Goal: Task Accomplishment & Management: Complete application form

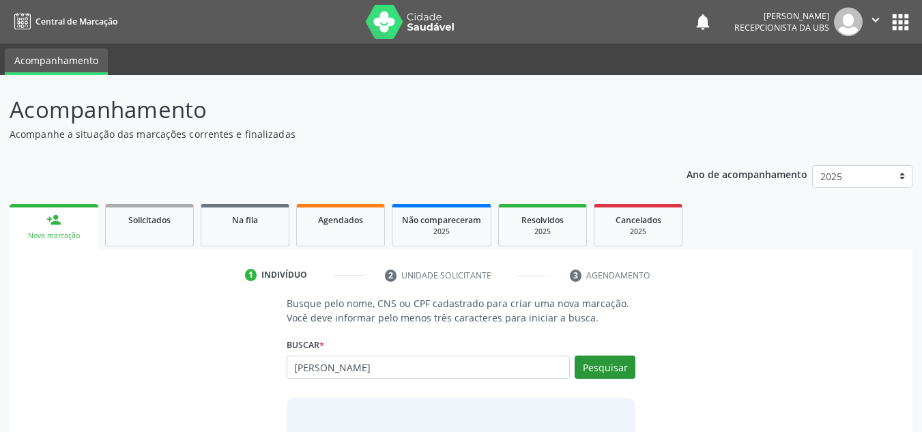
type input "[PERSON_NAME]"
click at [622, 367] on button "Pesquisar" at bounding box center [605, 367] width 61 height 23
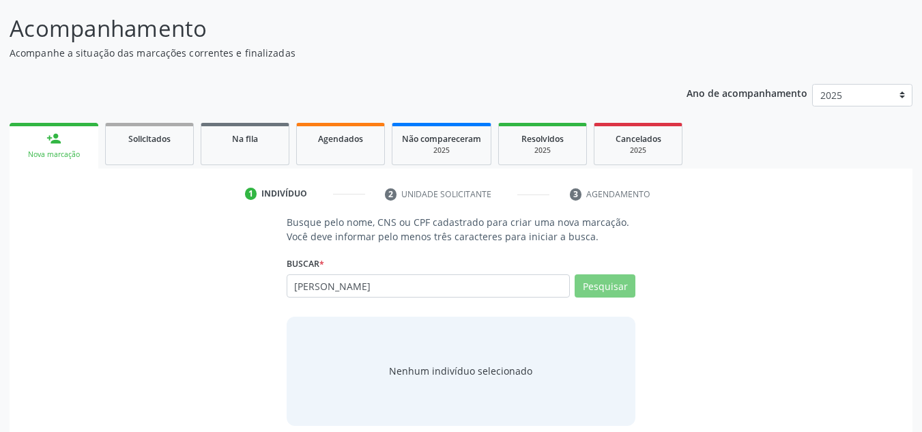
scroll to position [94, 0]
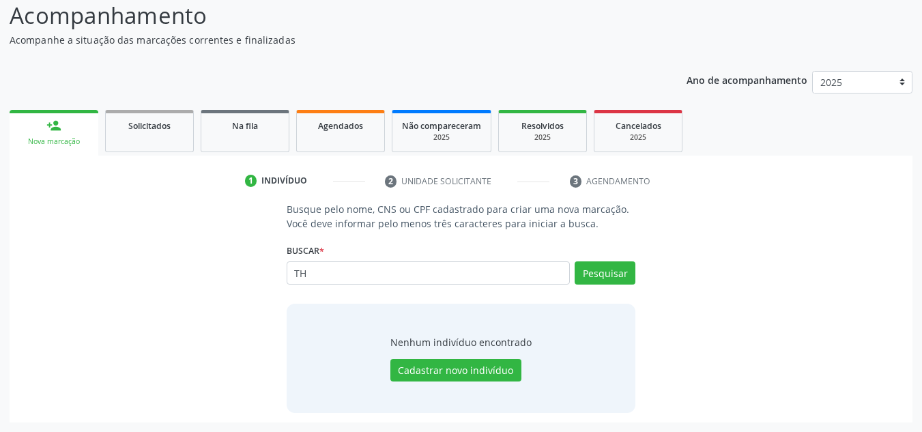
type input "T"
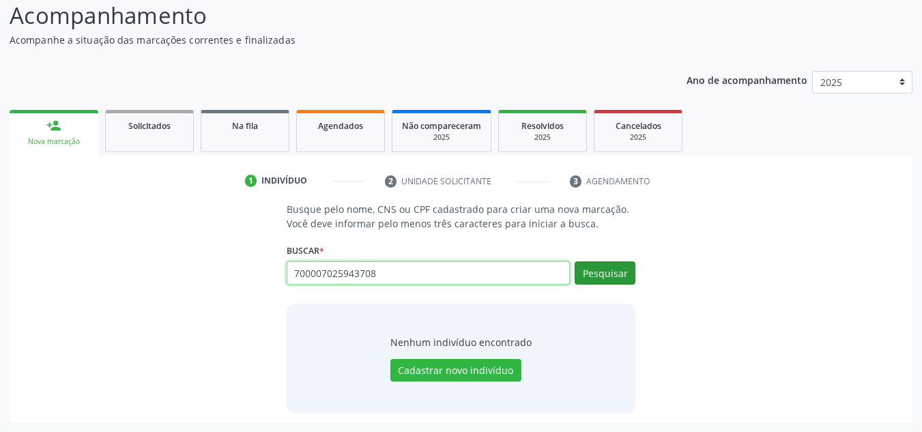
type input "700007025943708"
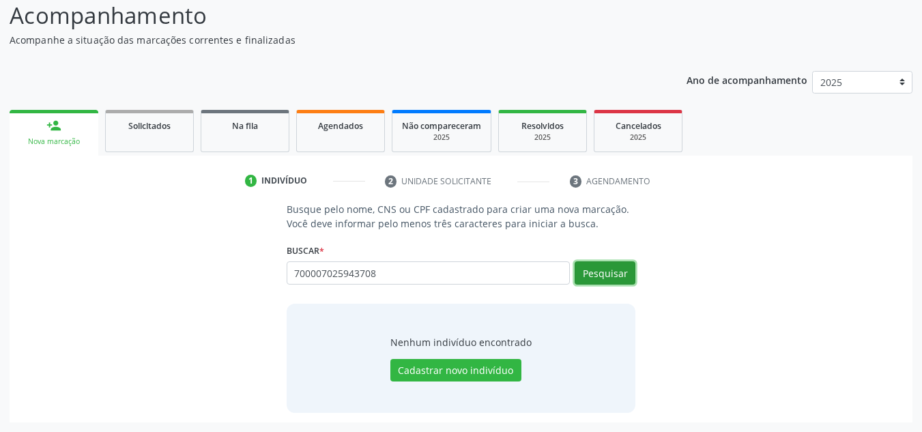
click at [607, 274] on button "Pesquisar" at bounding box center [605, 272] width 61 height 23
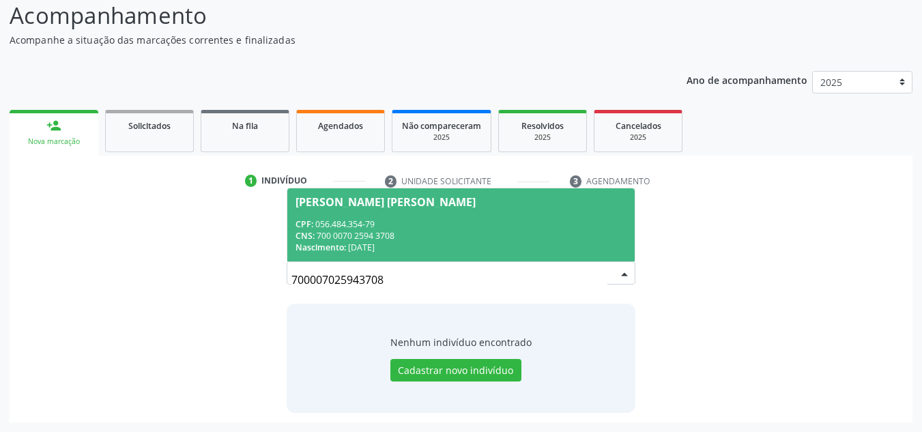
click at [377, 217] on span "[PERSON_NAME] [PERSON_NAME] CPF: 056.484.354-79 CNS: 700 0070 2594 3708 Nascime…" at bounding box center [461, 224] width 348 height 73
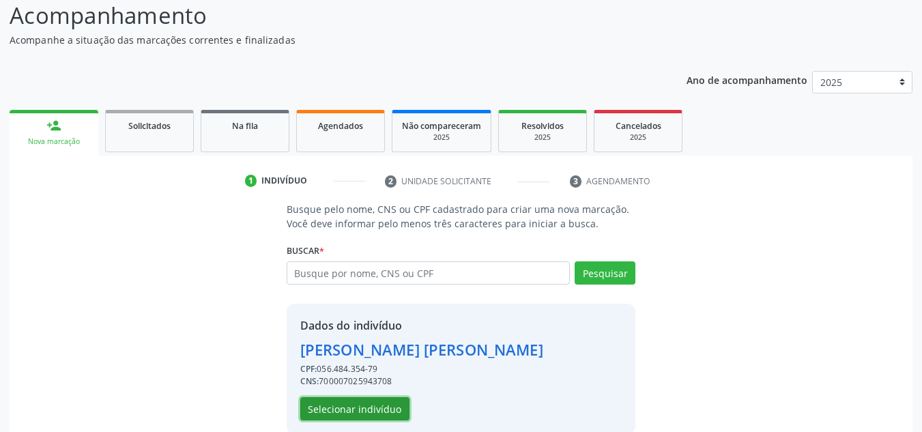
click at [373, 416] on button "Selecionar indivíduo" at bounding box center [354, 408] width 109 height 23
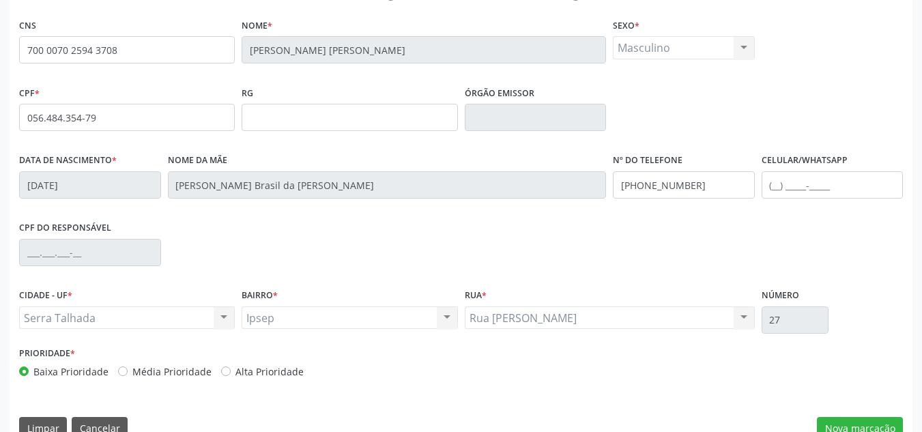
scroll to position [308, 0]
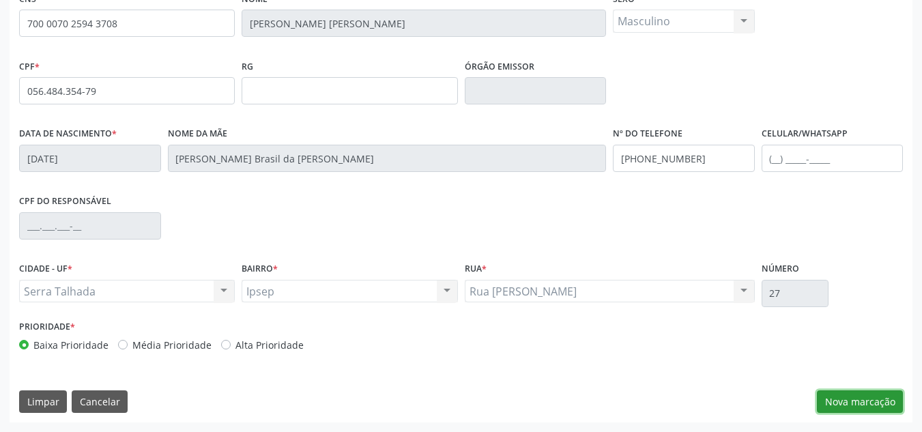
click at [832, 402] on button "Nova marcação" at bounding box center [860, 401] width 86 height 23
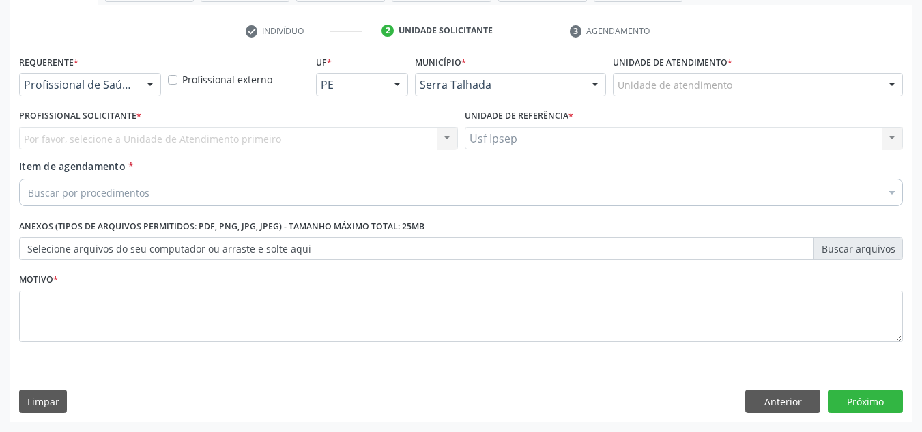
scroll to position [244, 0]
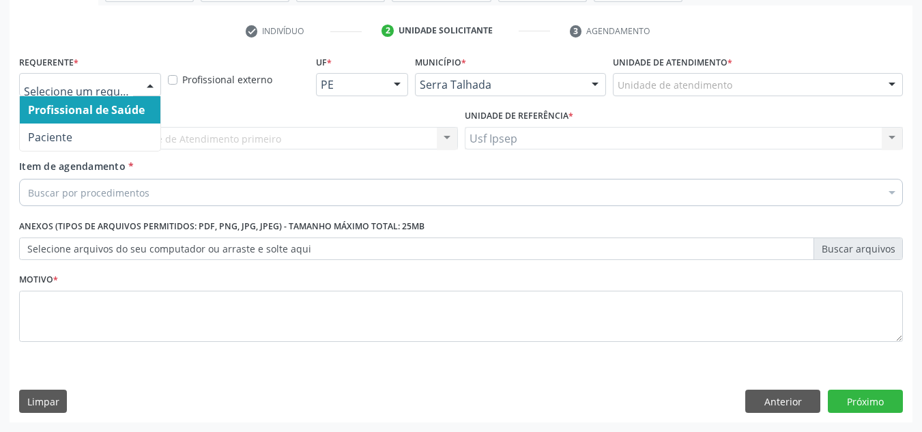
click at [151, 82] on div at bounding box center [150, 85] width 20 height 23
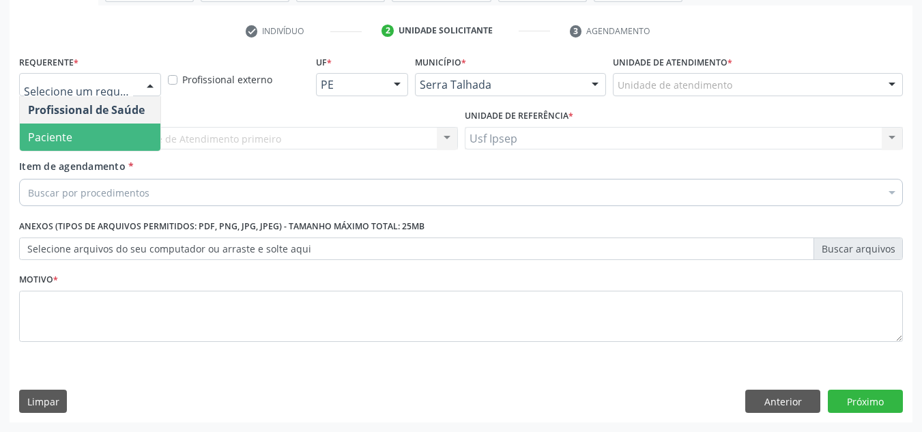
click at [147, 131] on span "Paciente" at bounding box center [90, 137] width 141 height 27
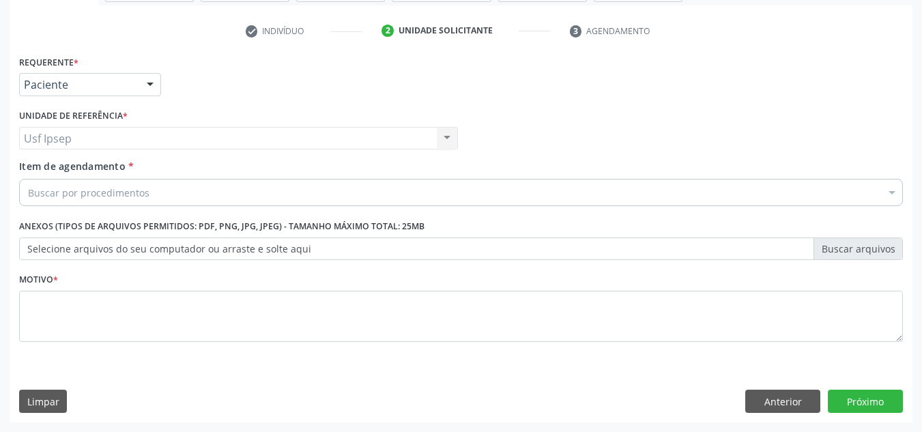
click at [165, 186] on div "Buscar por procedimentos" at bounding box center [461, 192] width 884 height 27
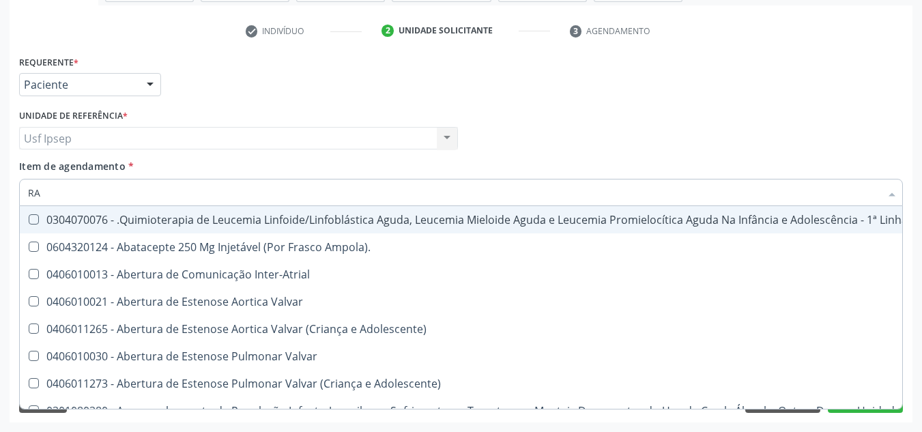
type input "R"
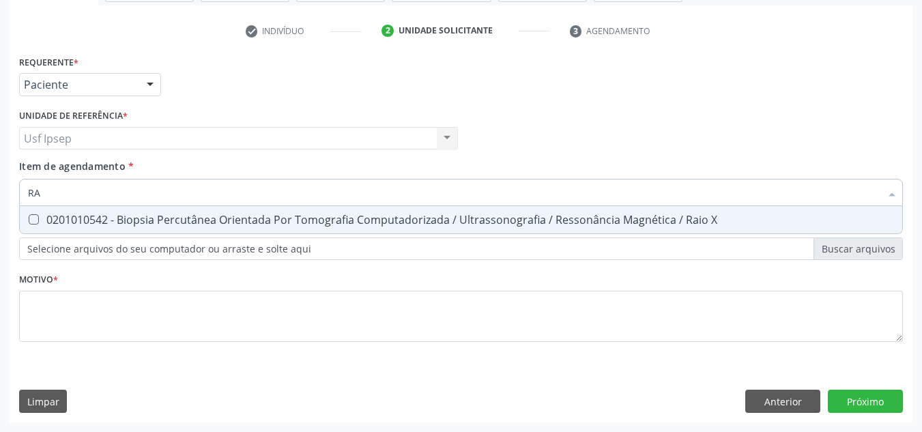
type input "R"
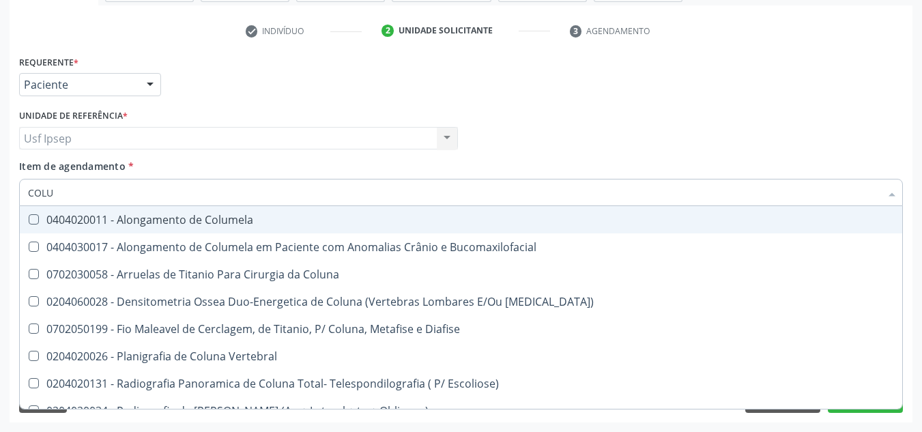
type input "COLUN"
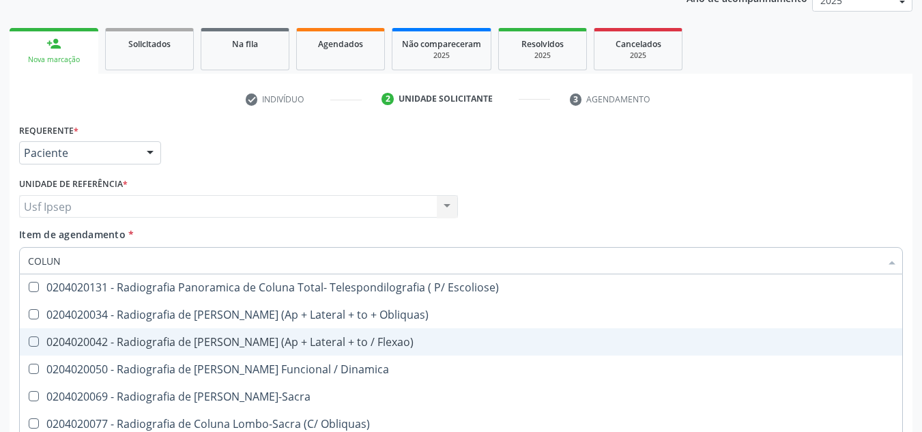
scroll to position [136, 0]
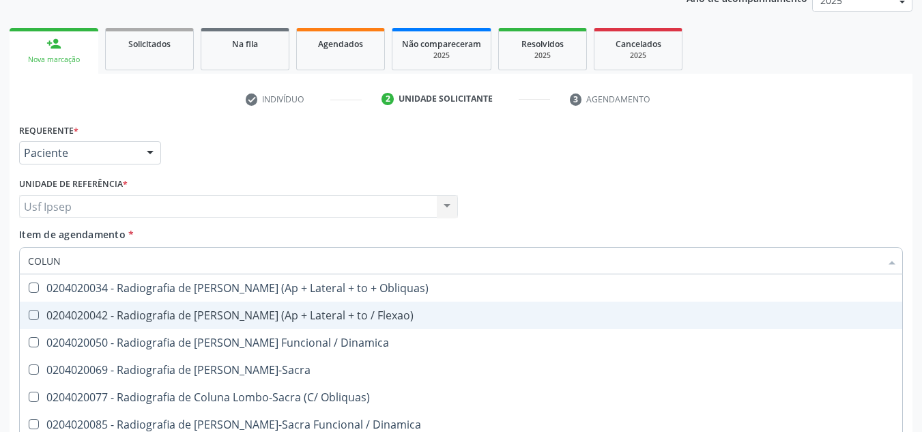
click at [38, 315] on Flexao\) at bounding box center [34, 315] width 10 height 10
click at [29, 315] on Flexao\) "checkbox" at bounding box center [24, 314] width 9 height 9
checkbox Flexao\) "true"
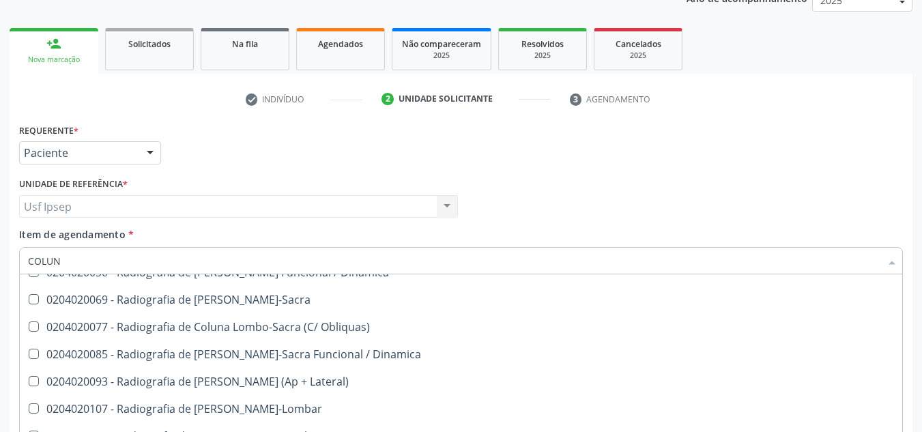
scroll to position [205, 0]
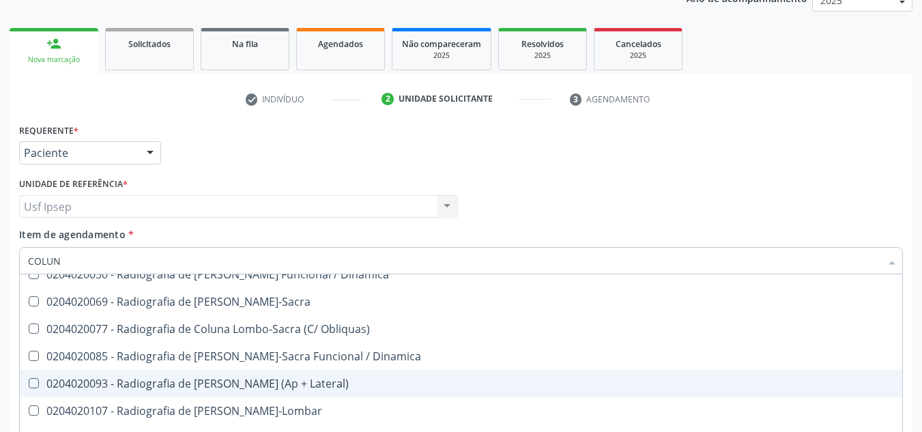
click at [35, 381] on Lateral\) at bounding box center [34, 383] width 10 height 10
click at [29, 381] on Lateral\) "checkbox" at bounding box center [24, 383] width 9 height 9
click at [38, 381] on Lateral\) at bounding box center [34, 383] width 10 height 10
click at [29, 381] on Lateral\) "checkbox" at bounding box center [24, 383] width 9 height 9
checkbox Lateral\) "false"
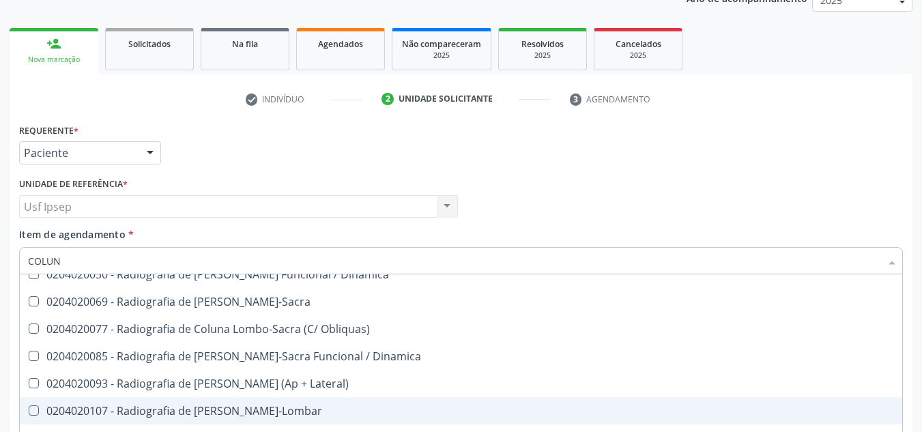
click at [31, 410] on Toraco-Lombar at bounding box center [34, 410] width 10 height 10
click at [29, 410] on Toraco-Lombar "checkbox" at bounding box center [24, 410] width 9 height 9
checkbox Toraco-Lombar "true"
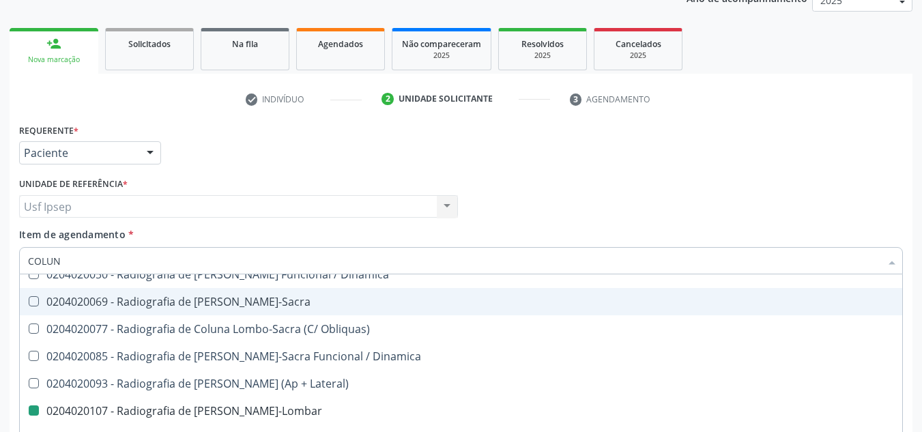
click at [560, 190] on div "Profissional Solicitante Por favor, selecione a Unidade de Atendimento primeiro…" at bounding box center [461, 200] width 890 height 53
checkbox Femur\) "true"
checkbox Diafise "true"
checkbox Flexao\) "false"
checkbox Toraco-Lombar "false"
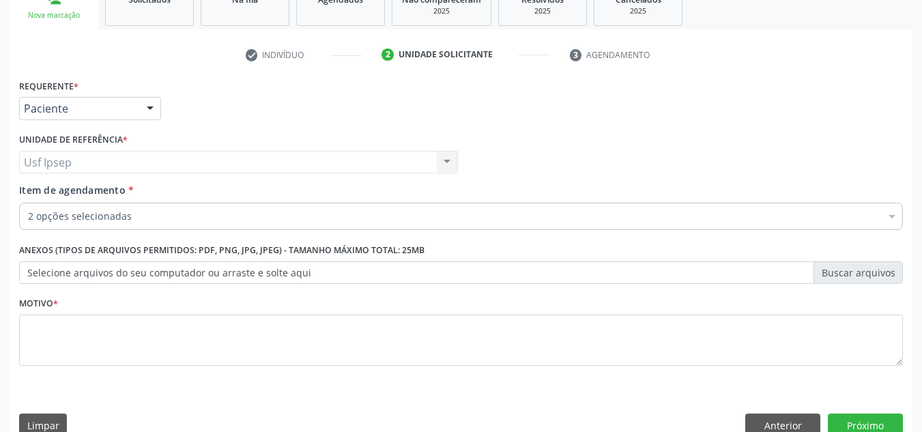
scroll to position [244, 0]
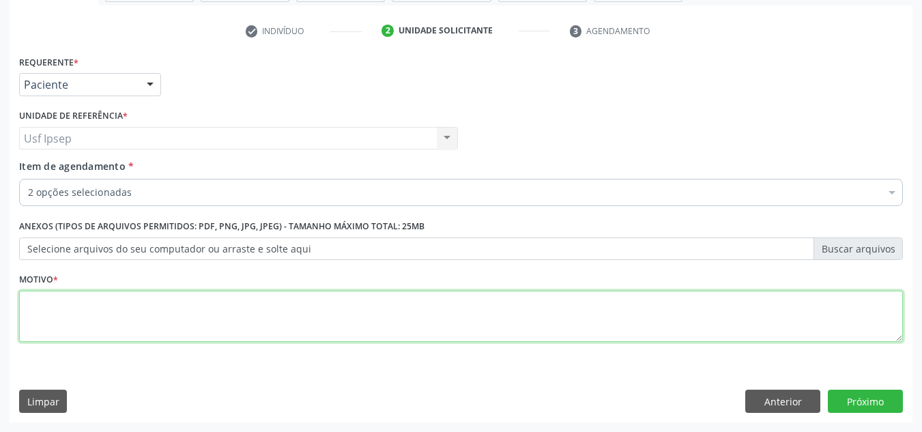
click at [805, 331] on textarea at bounding box center [461, 317] width 884 height 52
type textarea "*"
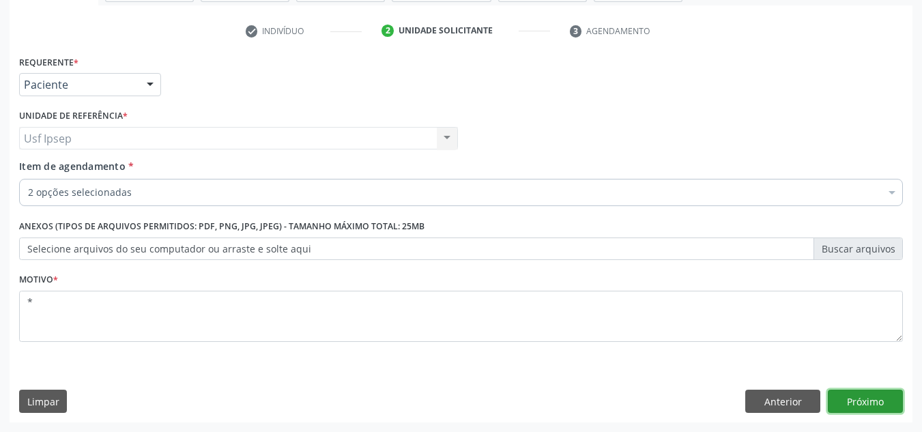
click at [869, 402] on button "Próximo" at bounding box center [865, 401] width 75 height 23
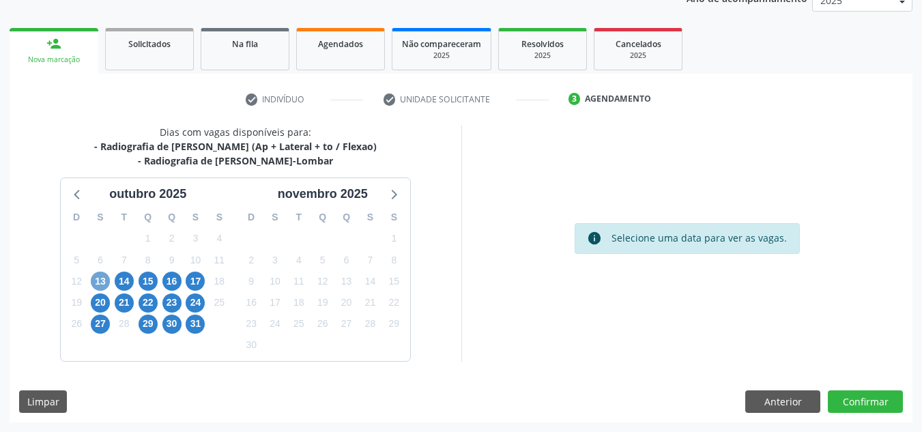
click at [93, 280] on span "13" at bounding box center [100, 281] width 19 height 19
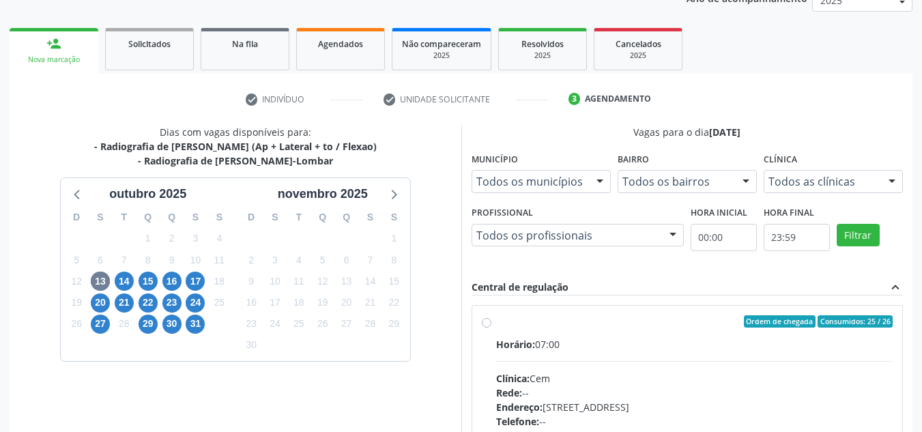
click at [496, 323] on label "Ordem de chegada Consumidos: 25 / 26 Horário: 07:00 Clínica: Cem Rede: -- Ender…" at bounding box center [694, 419] width 397 height 209
click at [488, 323] on input "Ordem de chegada Consumidos: 25 / 26 Horário: 07:00 Clínica: Cem Rede: -- Ender…" at bounding box center [487, 321] width 10 height 12
radio input "true"
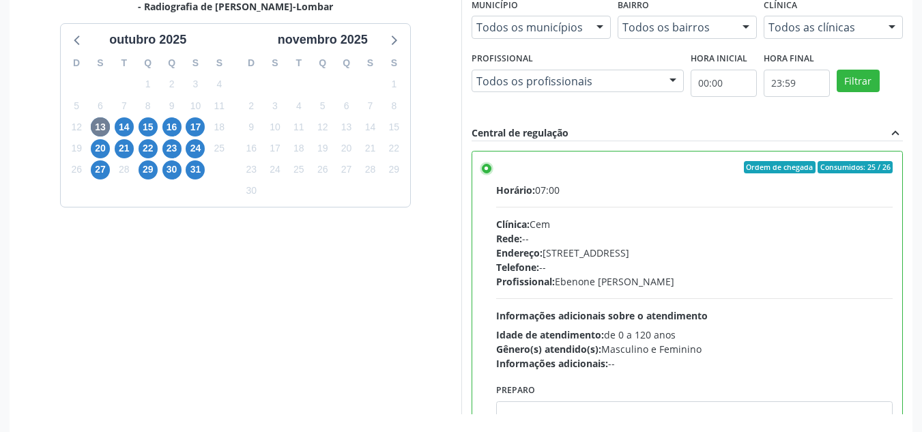
scroll to position [383, 0]
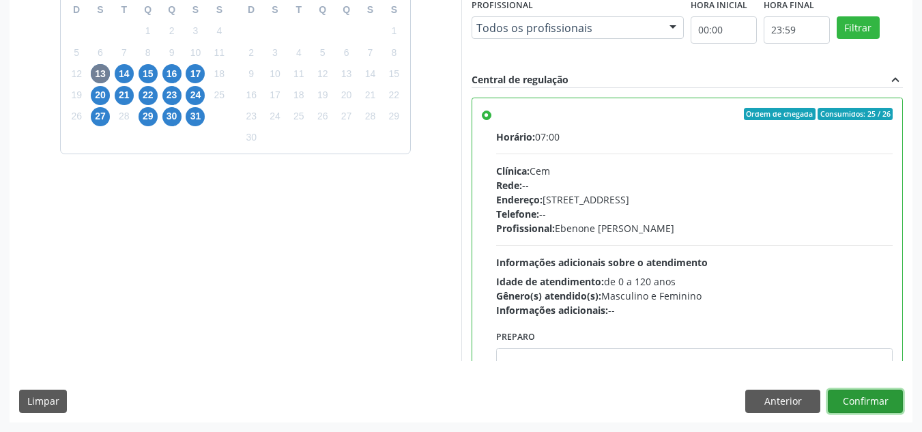
click at [852, 403] on button "Confirmar" at bounding box center [865, 401] width 75 height 23
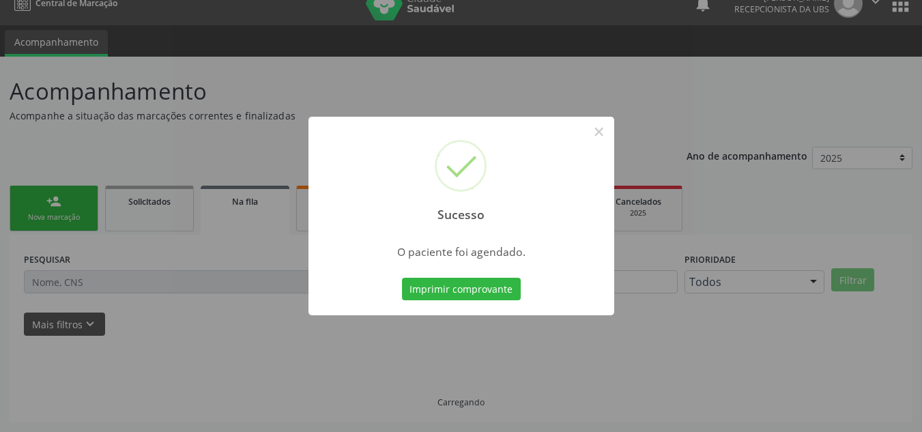
scroll to position [18, 0]
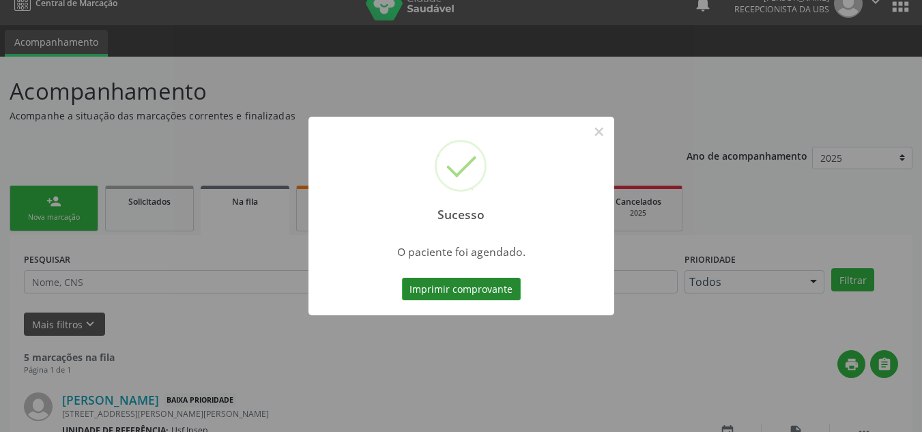
click at [460, 284] on button "Imprimir comprovante" at bounding box center [461, 289] width 119 height 23
